Goal: Navigation & Orientation: Understand site structure

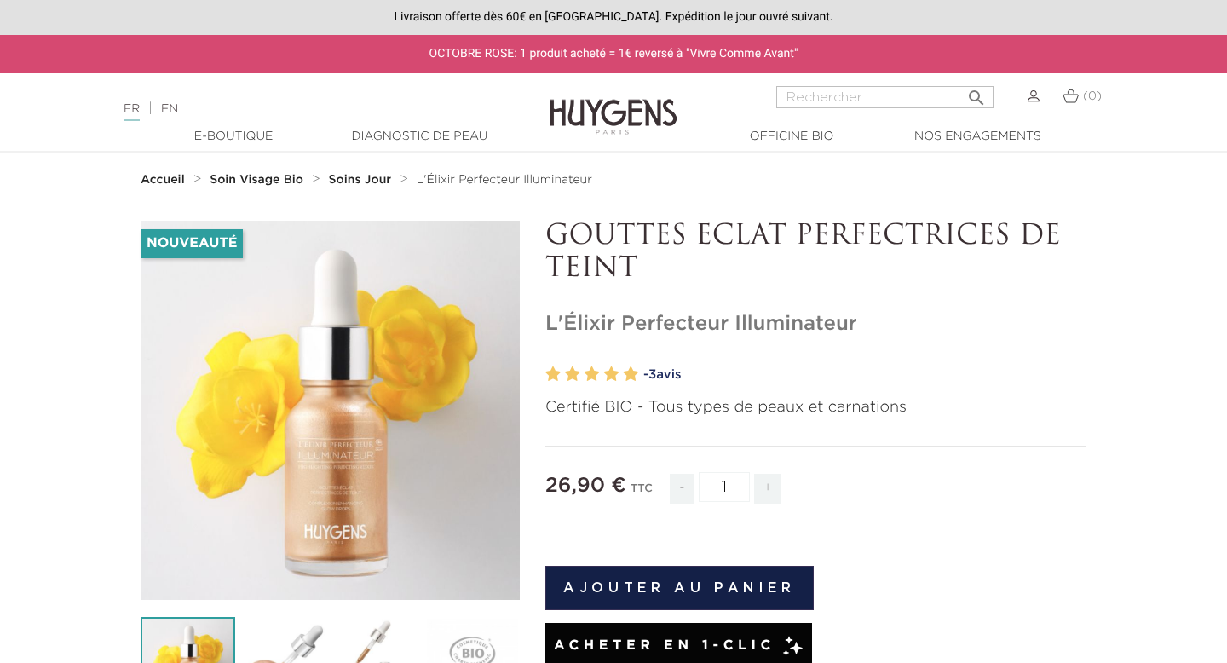
click at [654, 118] on img at bounding box center [614, 105] width 128 height 66
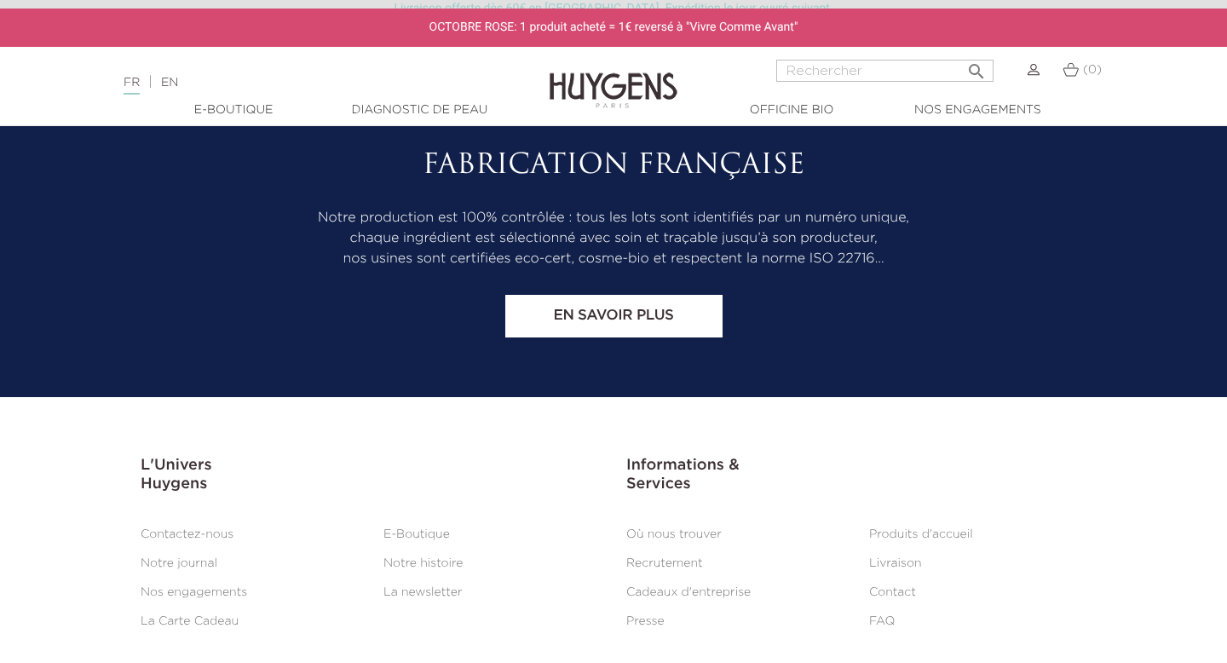
scroll to position [7123, 0]
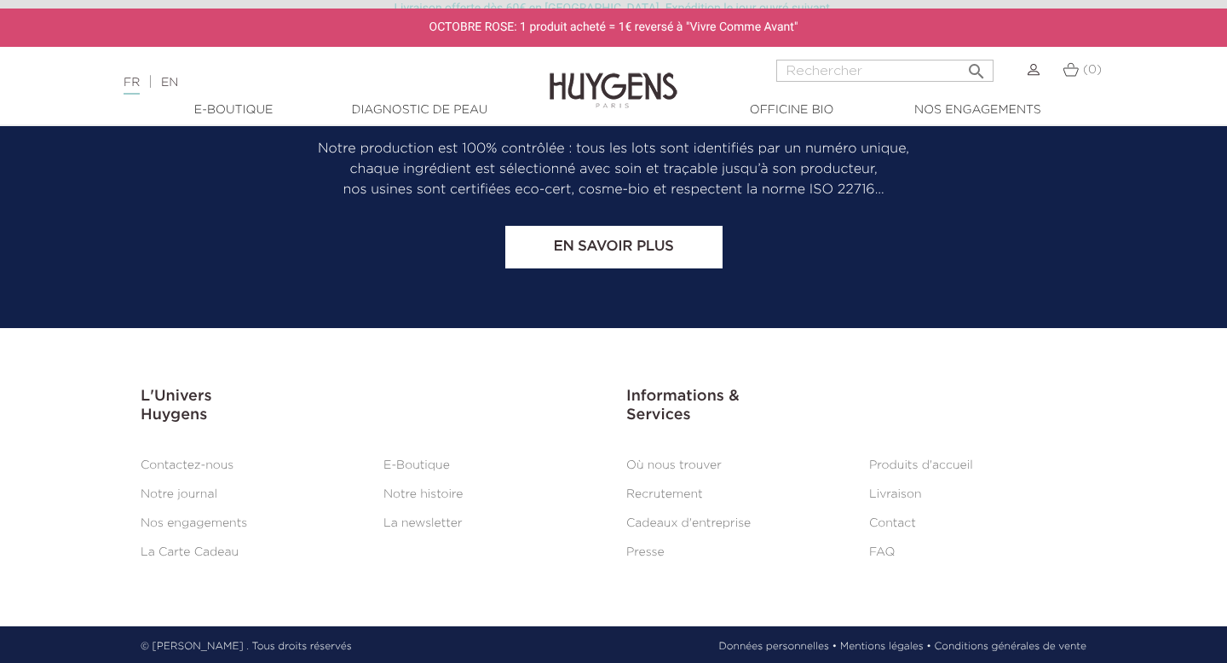
click at [443, 493] on link "Notre histoire" at bounding box center [422, 494] width 79 height 12
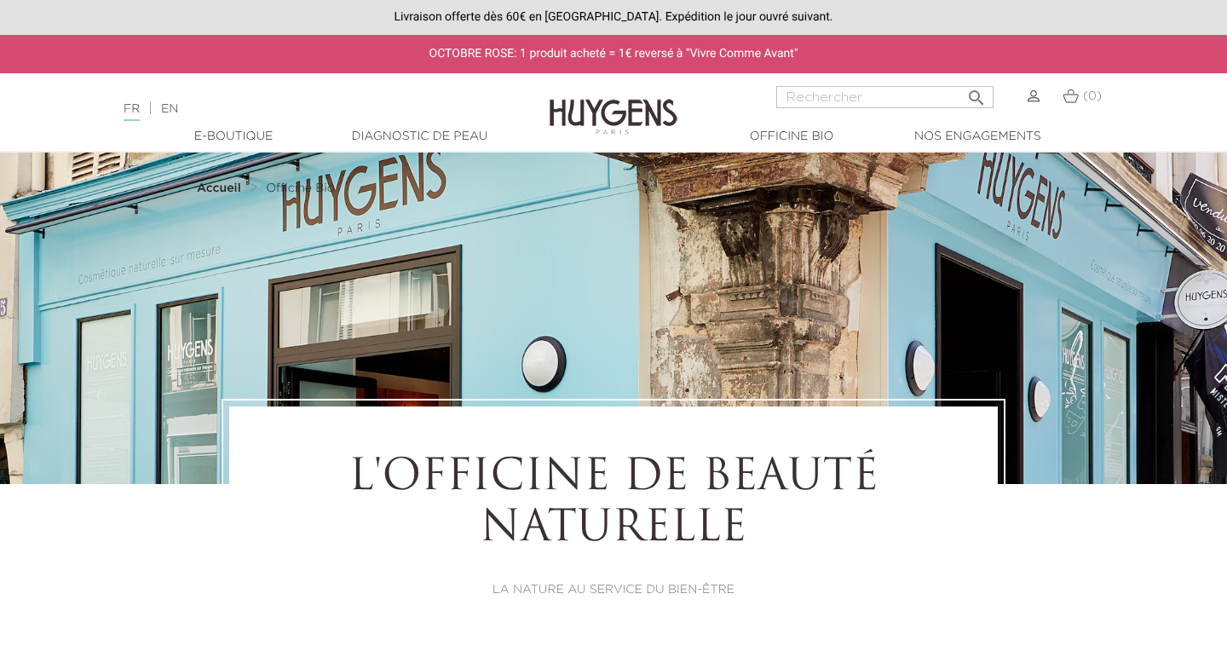
select select "FR"
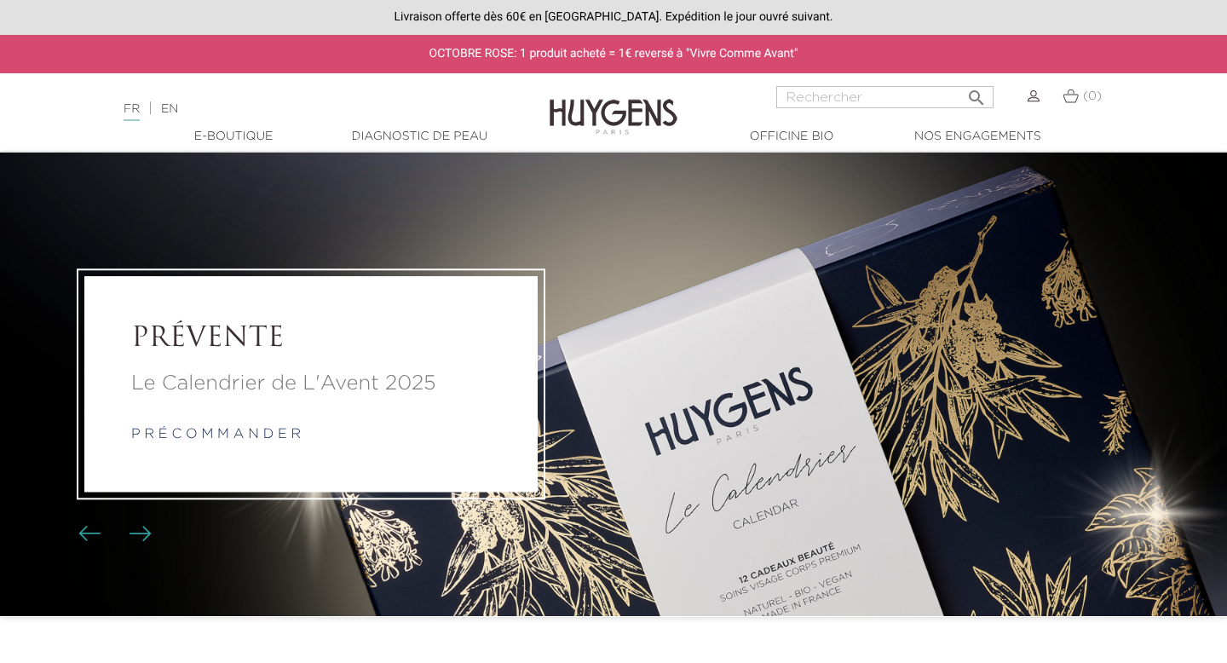
scroll to position [7123, 0]
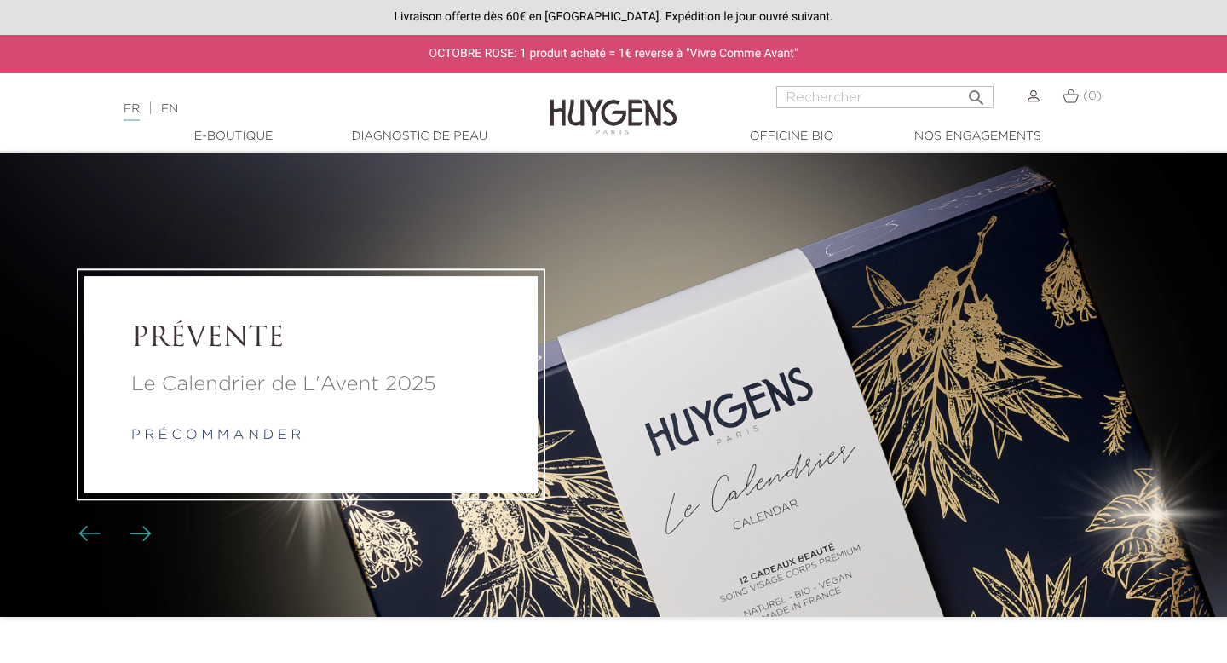
scroll to position [7123, 0]
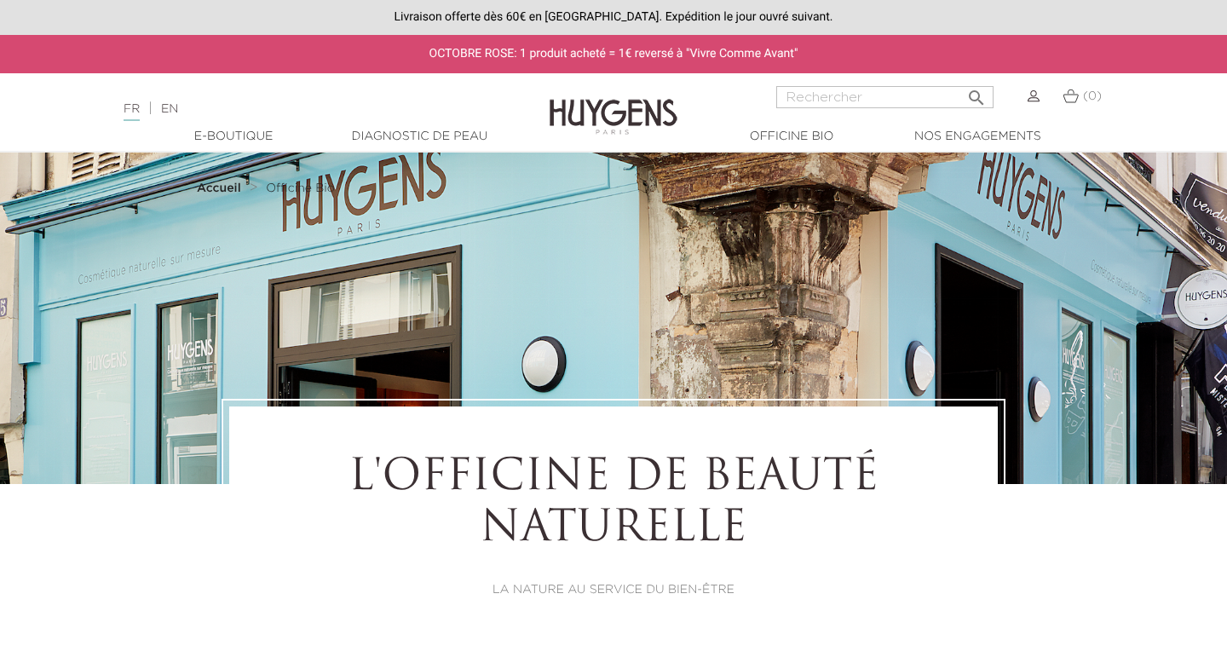
select select "FR"
